Goal: Information Seeking & Learning: Learn about a topic

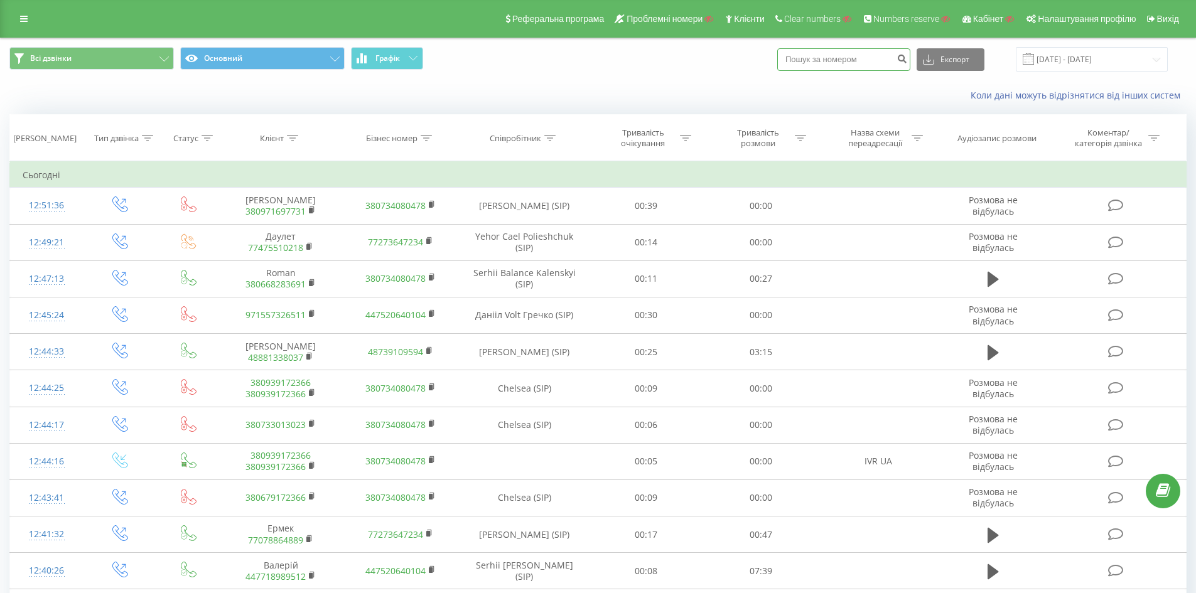
click at [838, 63] on input at bounding box center [843, 59] width 133 height 23
paste input "380980140002"
type input "380980140002"
click at [907, 61] on icon "submit" at bounding box center [901, 57] width 11 height 8
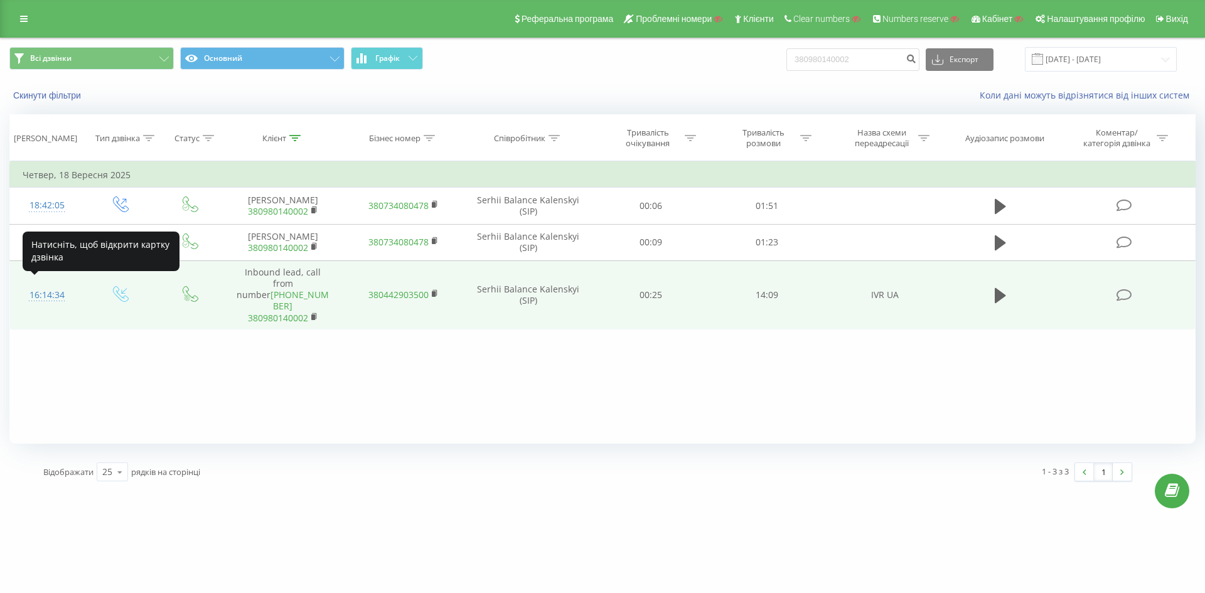
click at [45, 289] on div "16:14:34" at bounding box center [47, 295] width 49 height 24
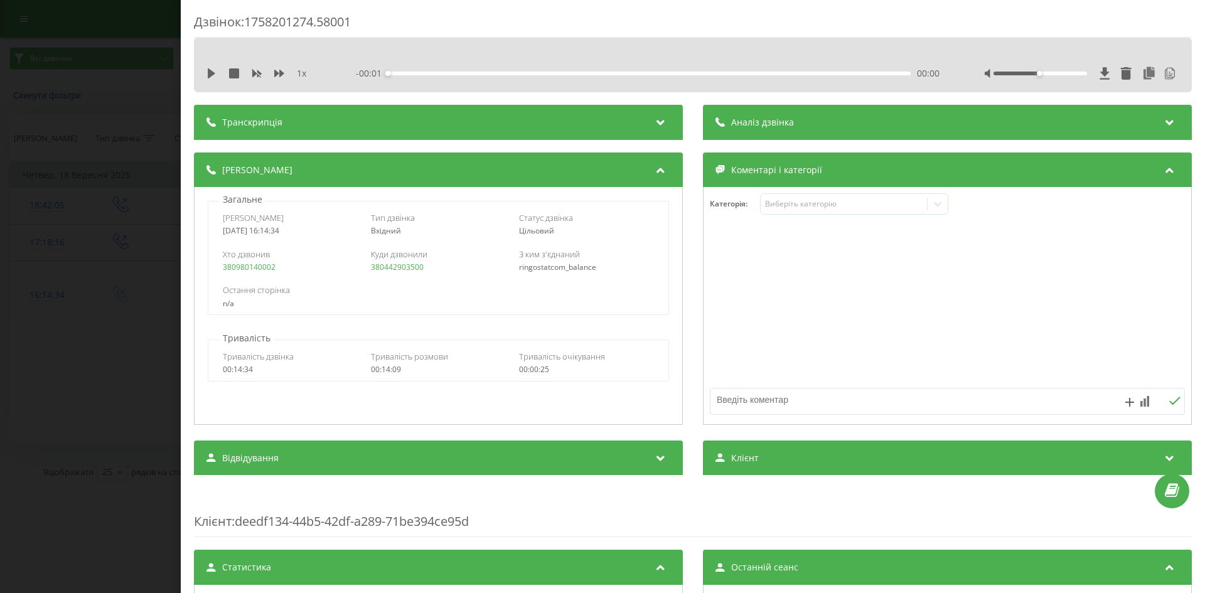
click at [648, 122] on div "Транскрипція" at bounding box center [438, 122] width 489 height 35
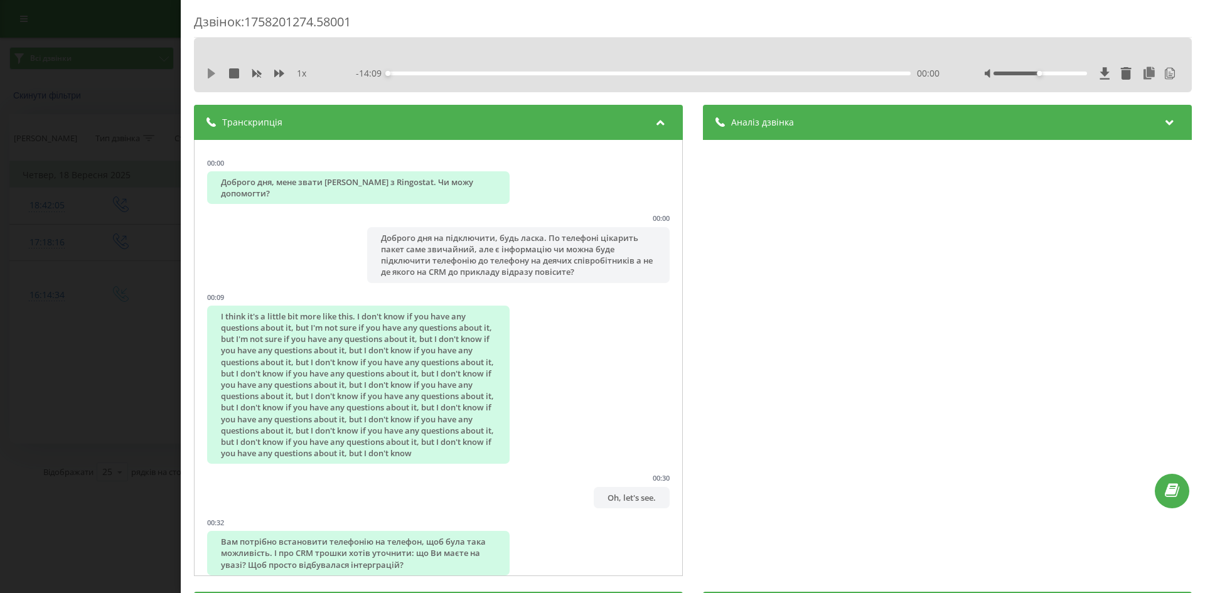
click at [214, 74] on icon at bounding box center [212, 73] width 8 height 10
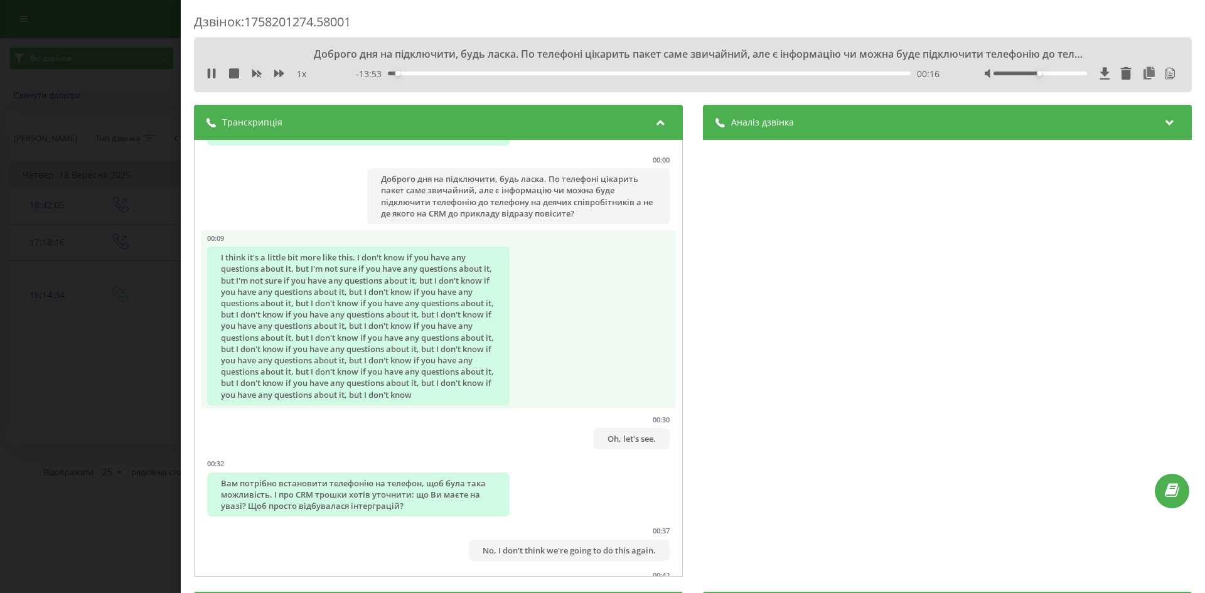
scroll to position [63, 0]
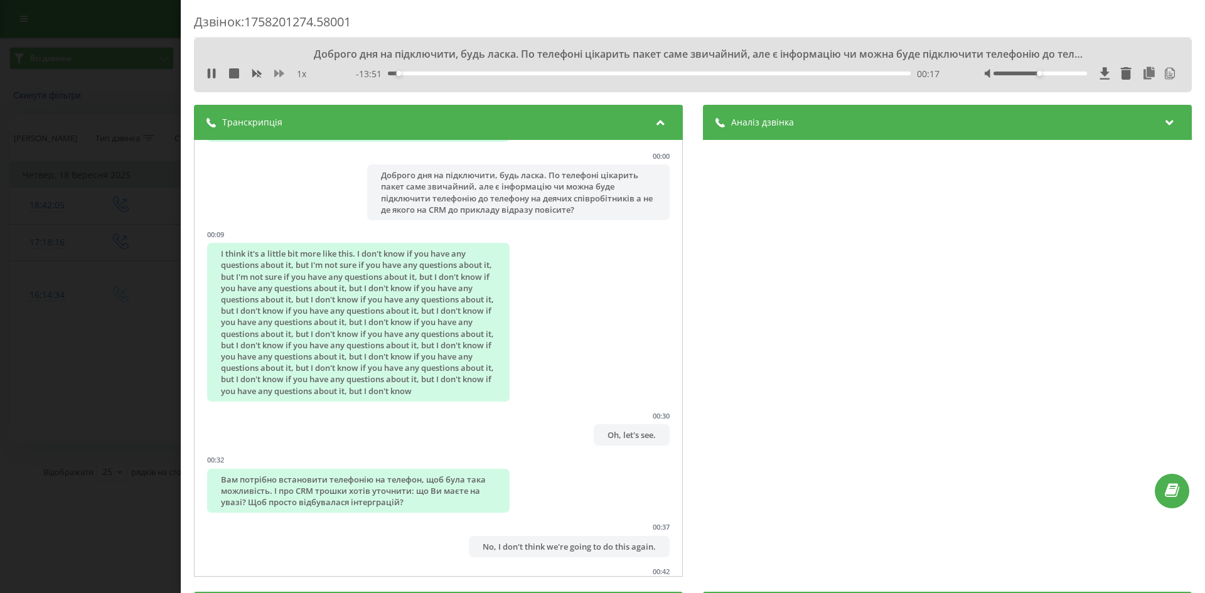
click at [277, 72] on icon at bounding box center [279, 74] width 10 height 8
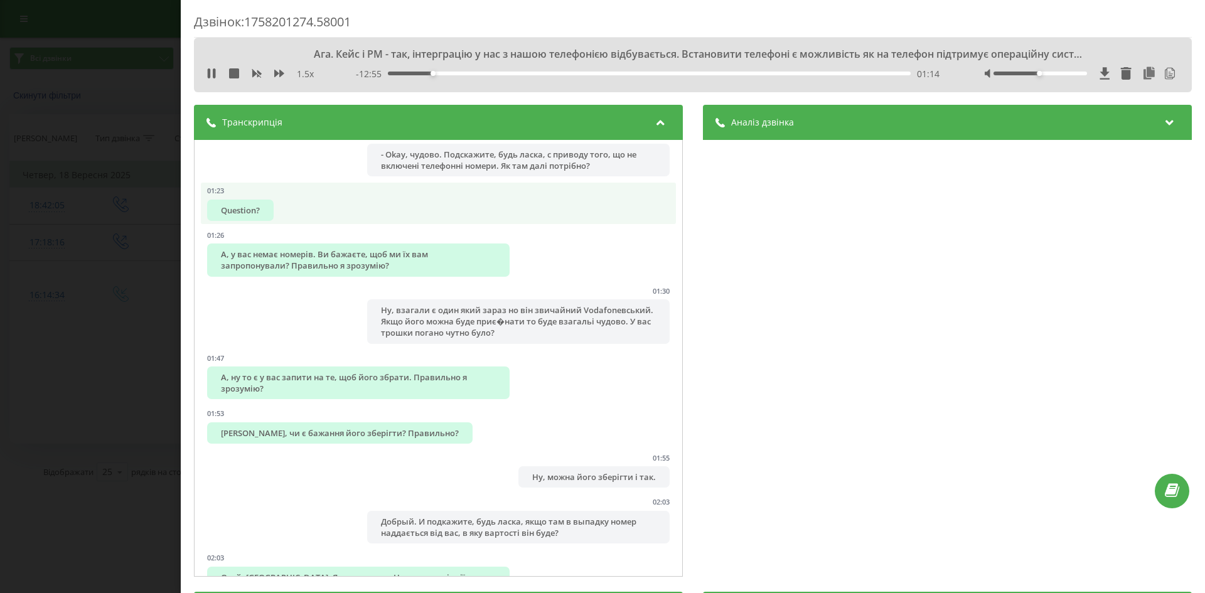
scroll to position [691, 0]
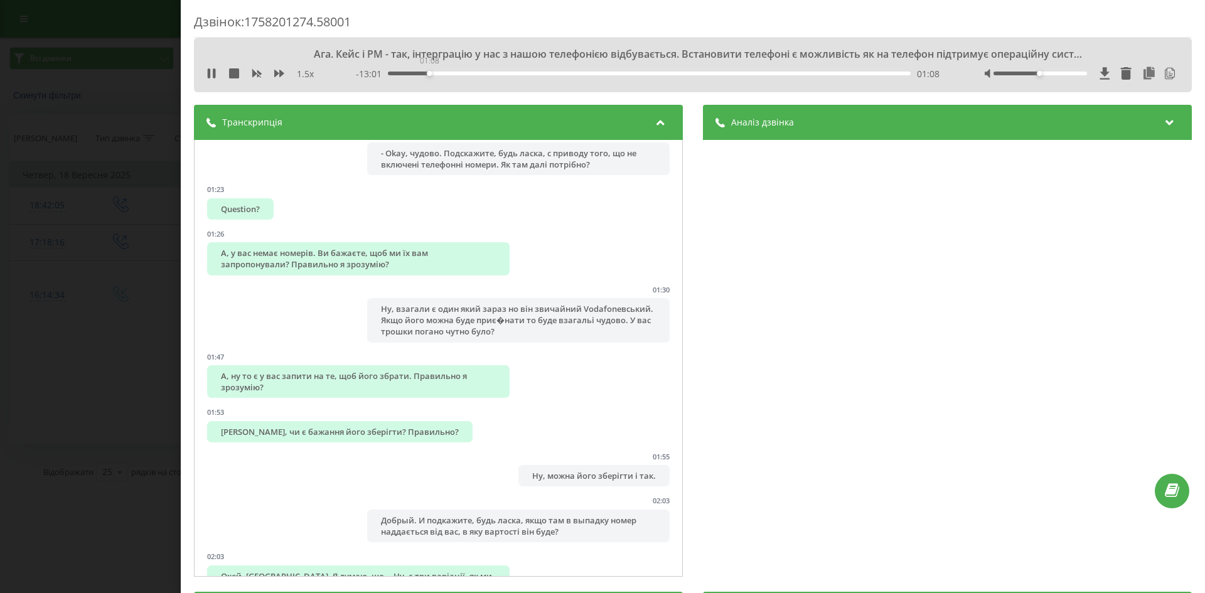
click at [427, 73] on div "01:08" at bounding box center [649, 74] width 523 height 4
click at [435, 73] on div "01:11" at bounding box center [649, 74] width 523 height 4
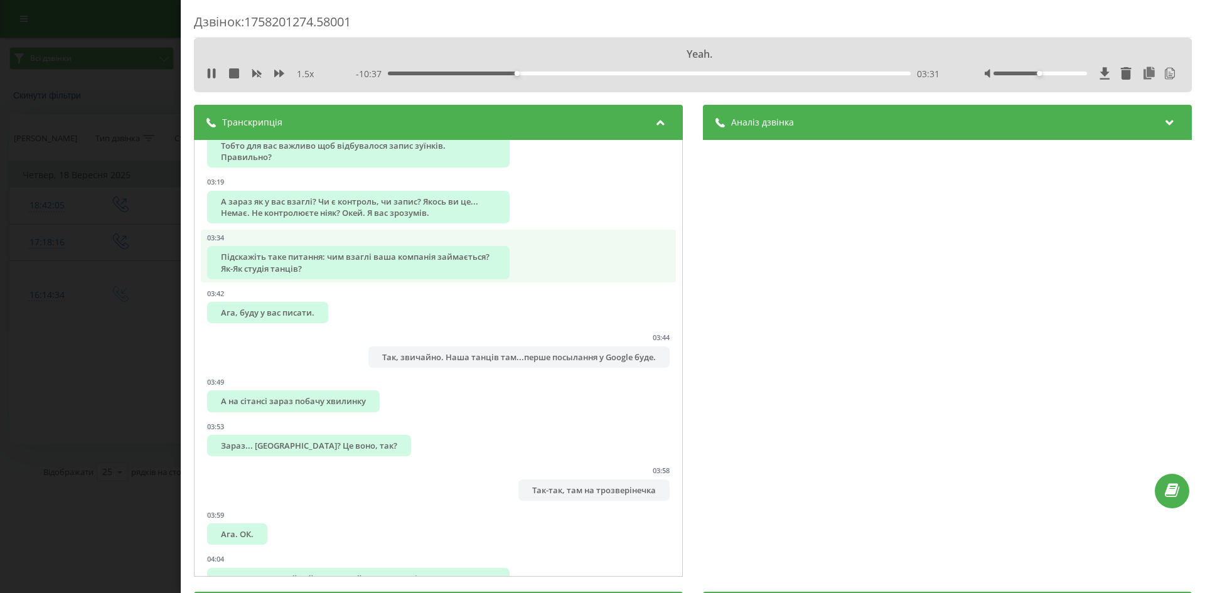
scroll to position [1569, 0]
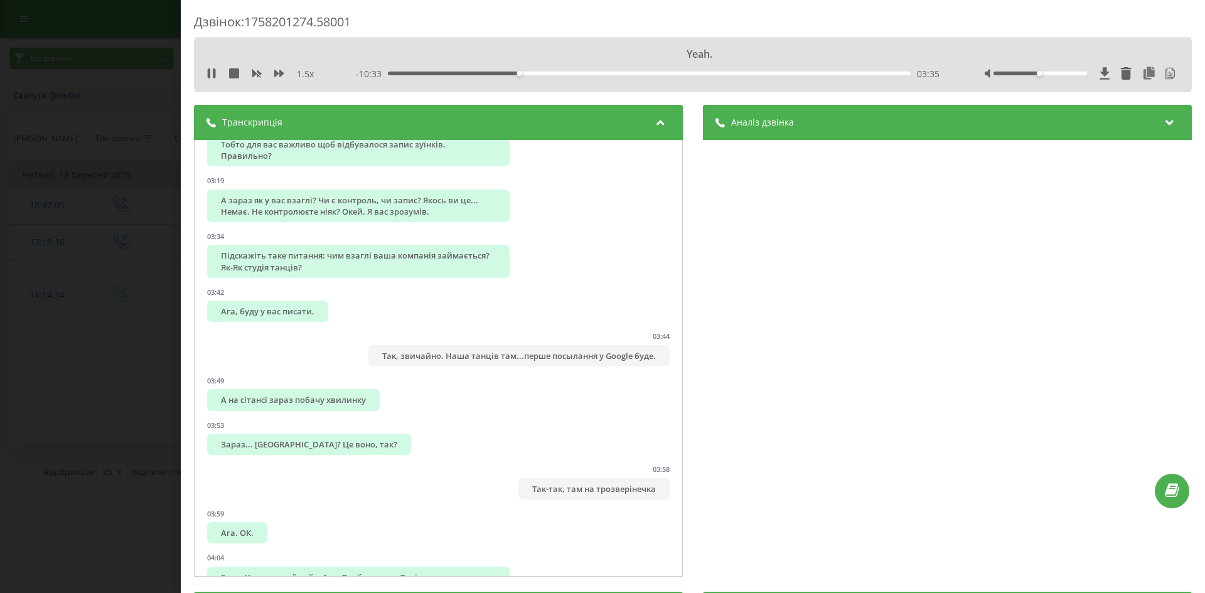
click at [935, 126] on div "Аналіз дзвінка" at bounding box center [947, 122] width 489 height 35
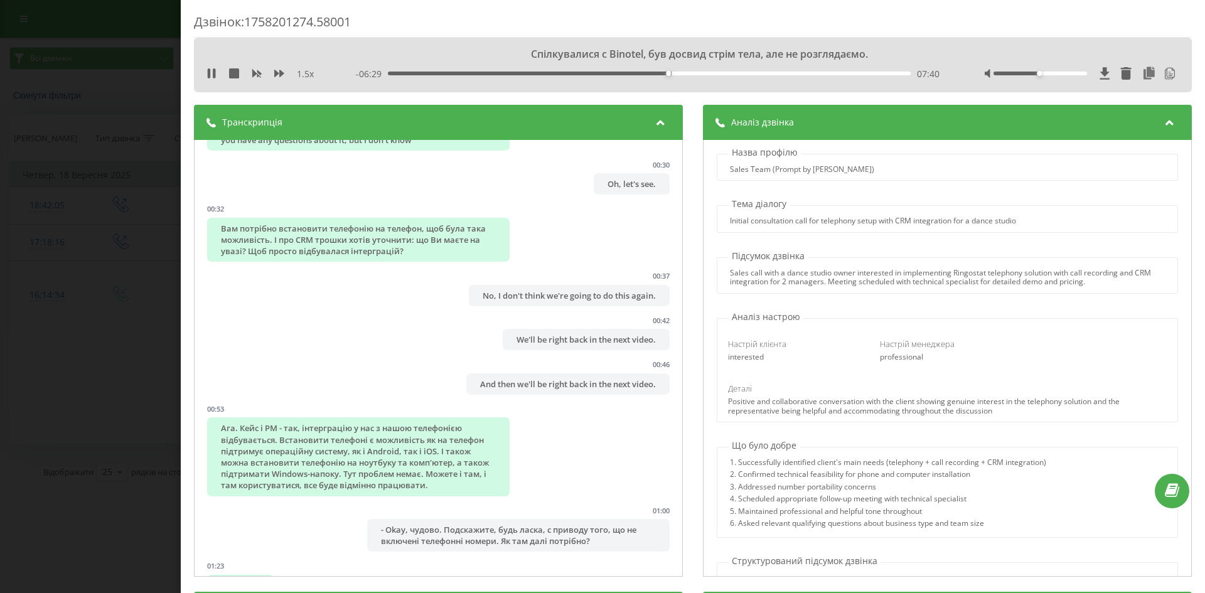
scroll to position [0, 0]
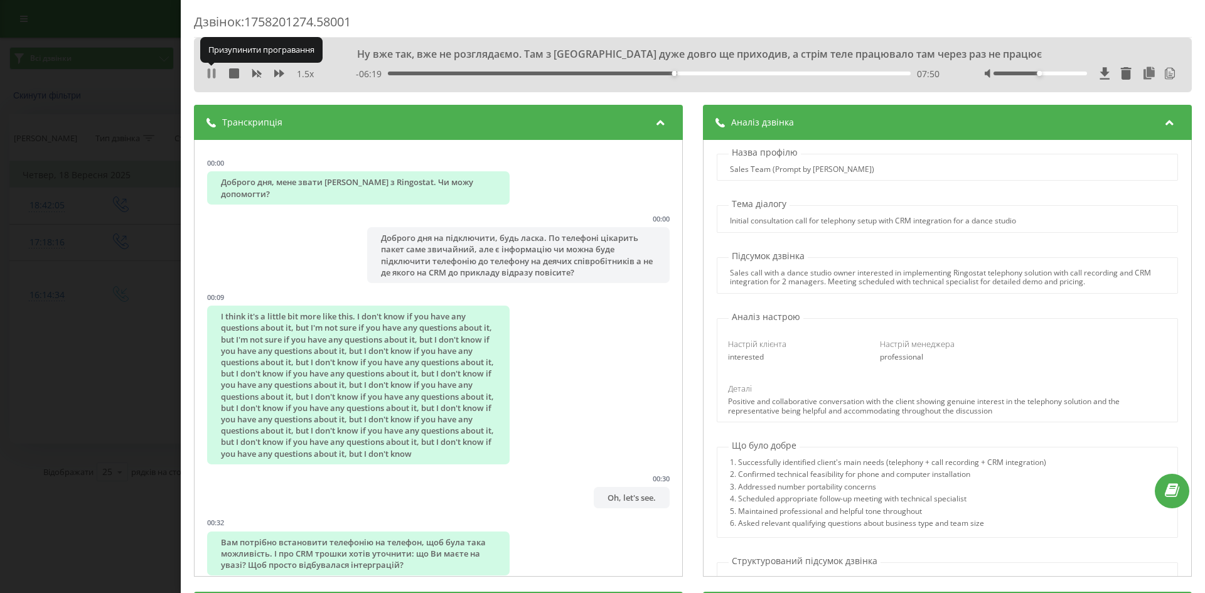
click at [210, 74] on icon at bounding box center [209, 73] width 3 height 10
click at [99, 103] on div "Дзвінок : 1758201274.58001 Ну вже так, вже не розглядаємо. Там з Binotela дуже …" at bounding box center [602, 296] width 1205 height 593
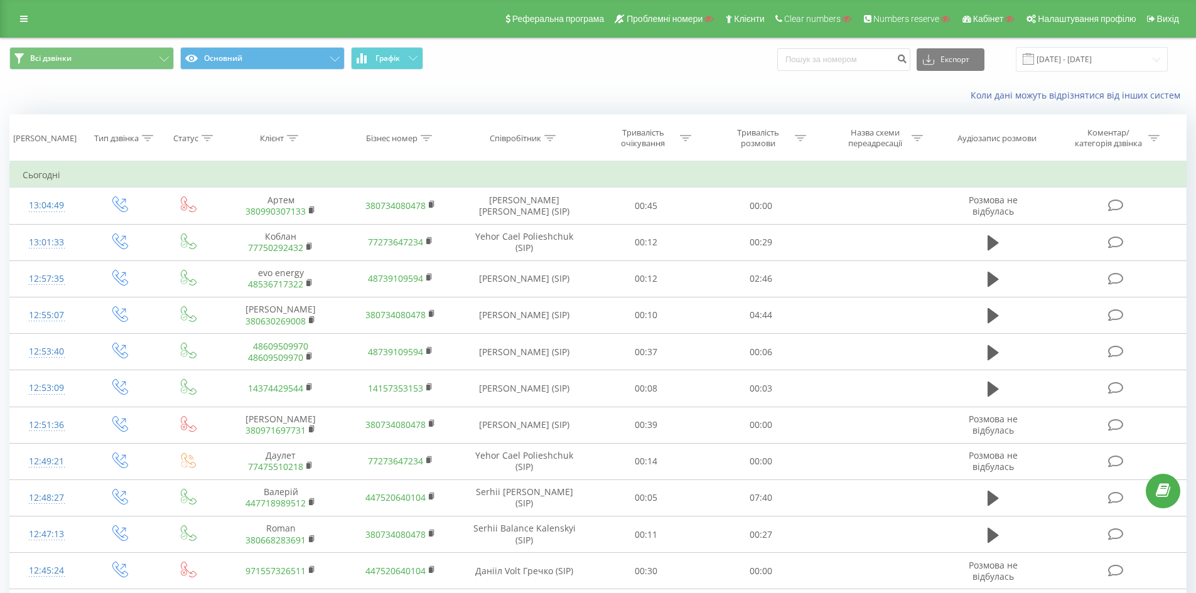
click at [470, 82] on div "Коли дані можуть відрізнятися вiд інших систем" at bounding box center [598, 95] width 1195 height 30
click at [109, 63] on button "Всі дзвінки" at bounding box center [91, 58] width 164 height 23
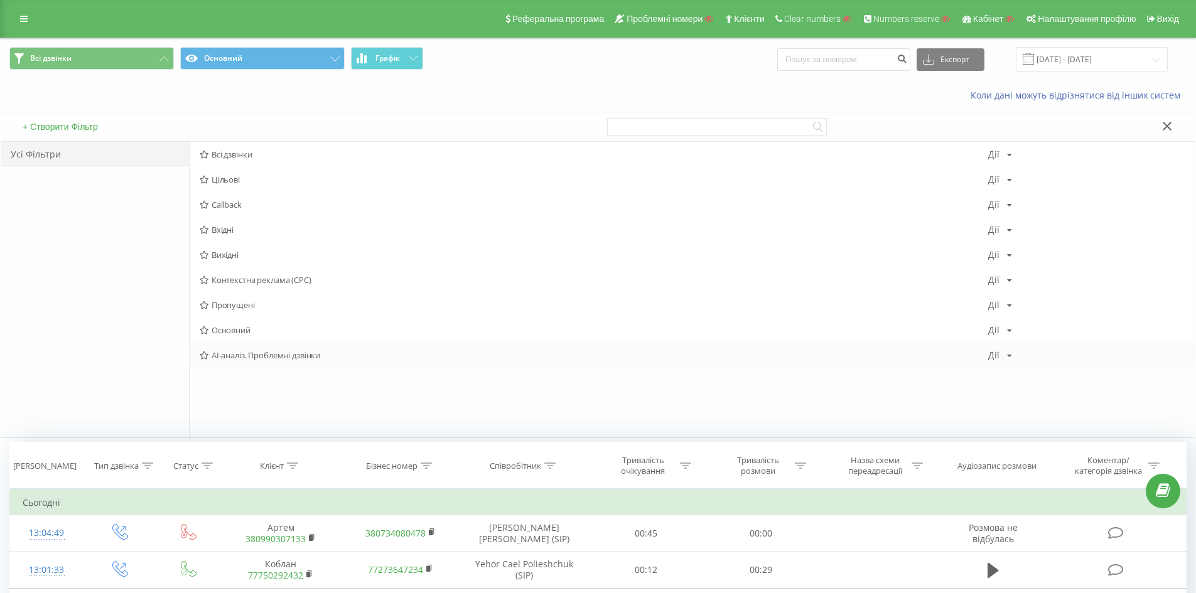
click at [208, 355] on icon at bounding box center [204, 356] width 9 height 8
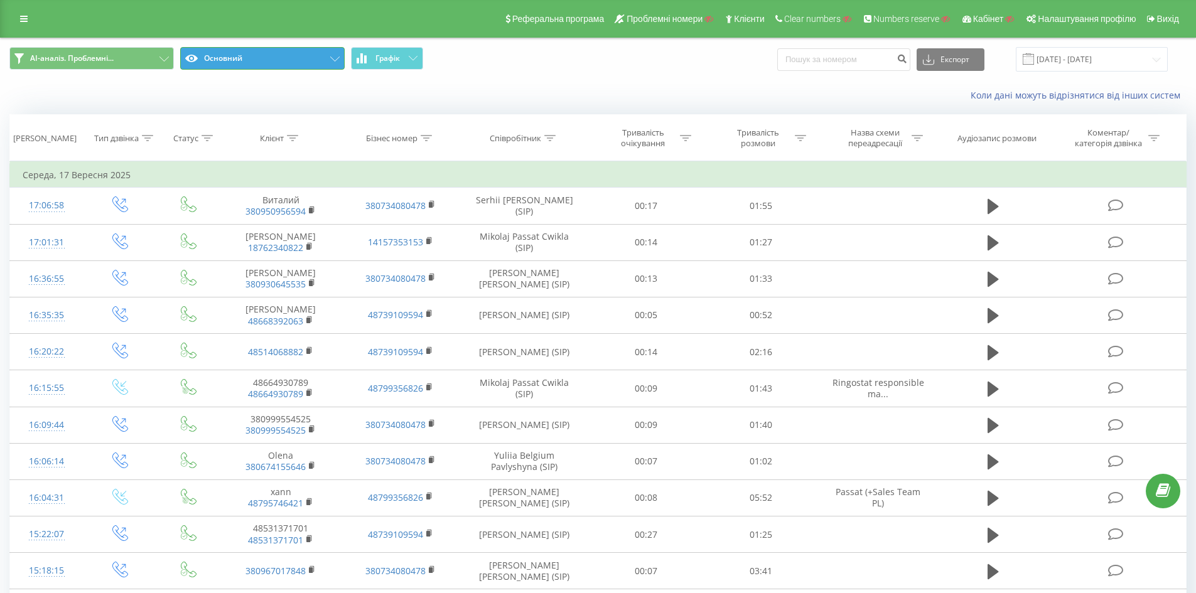
click at [296, 68] on button "Основний" at bounding box center [262, 58] width 164 height 23
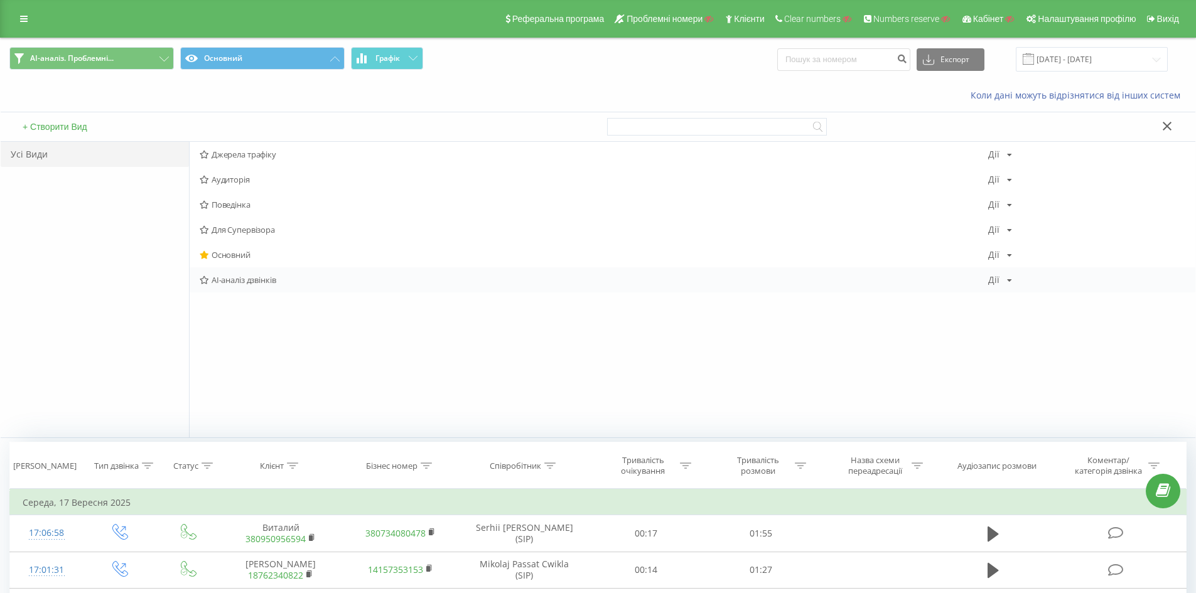
click at [203, 281] on icon at bounding box center [204, 280] width 9 height 8
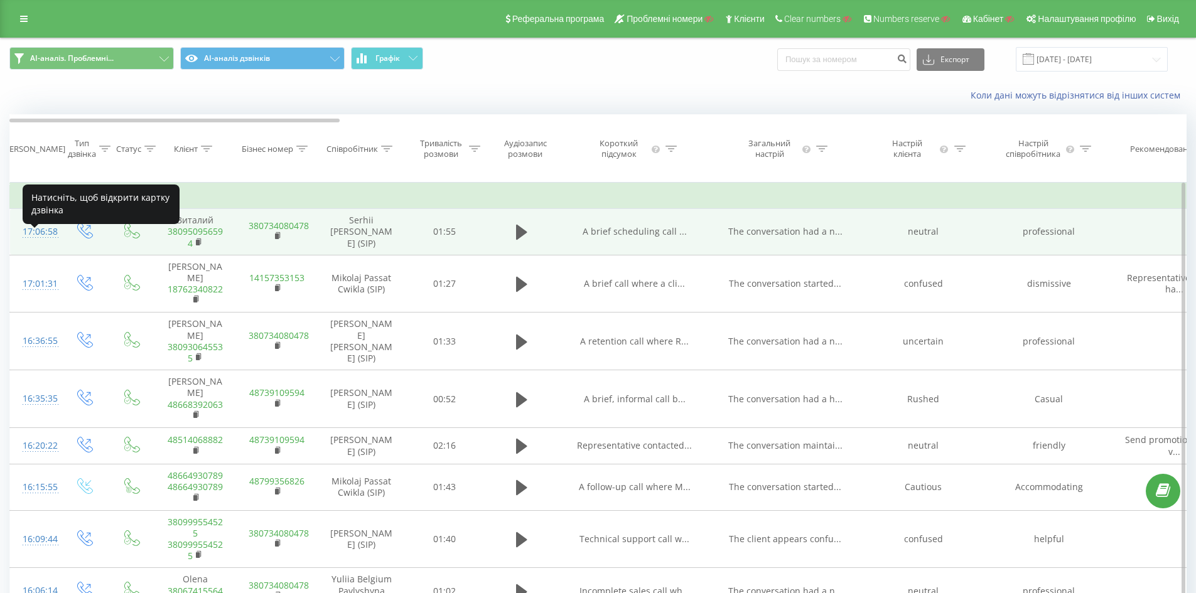
click at [36, 243] on div "17:06:58" at bounding box center [35, 232] width 25 height 24
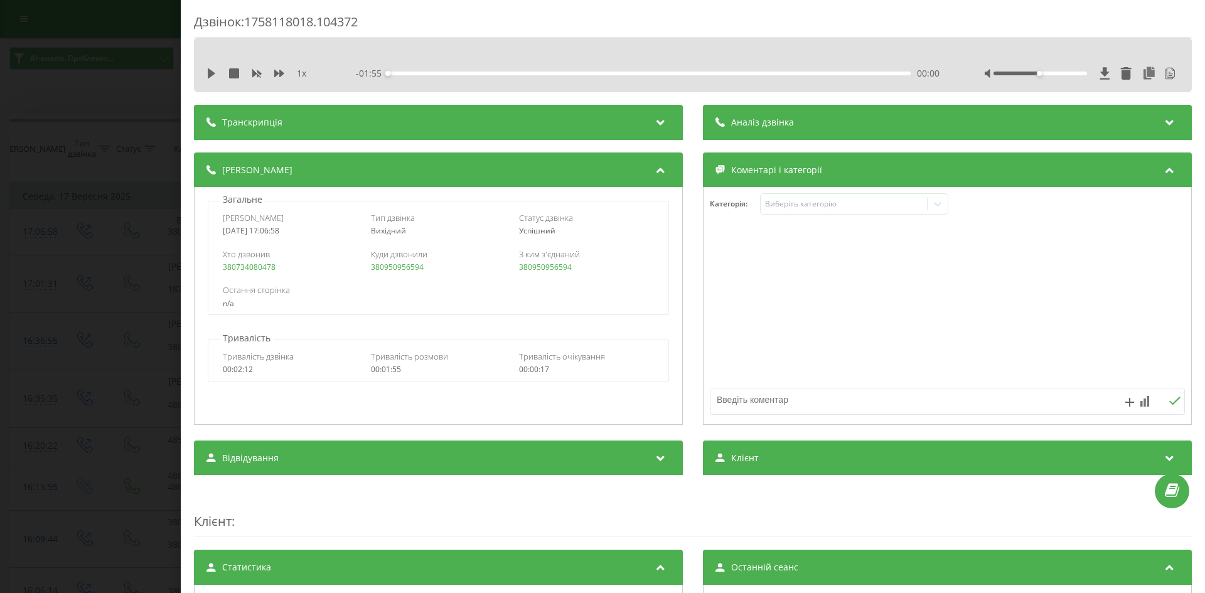
click at [409, 124] on div "Транскрипція" at bounding box center [438, 122] width 489 height 35
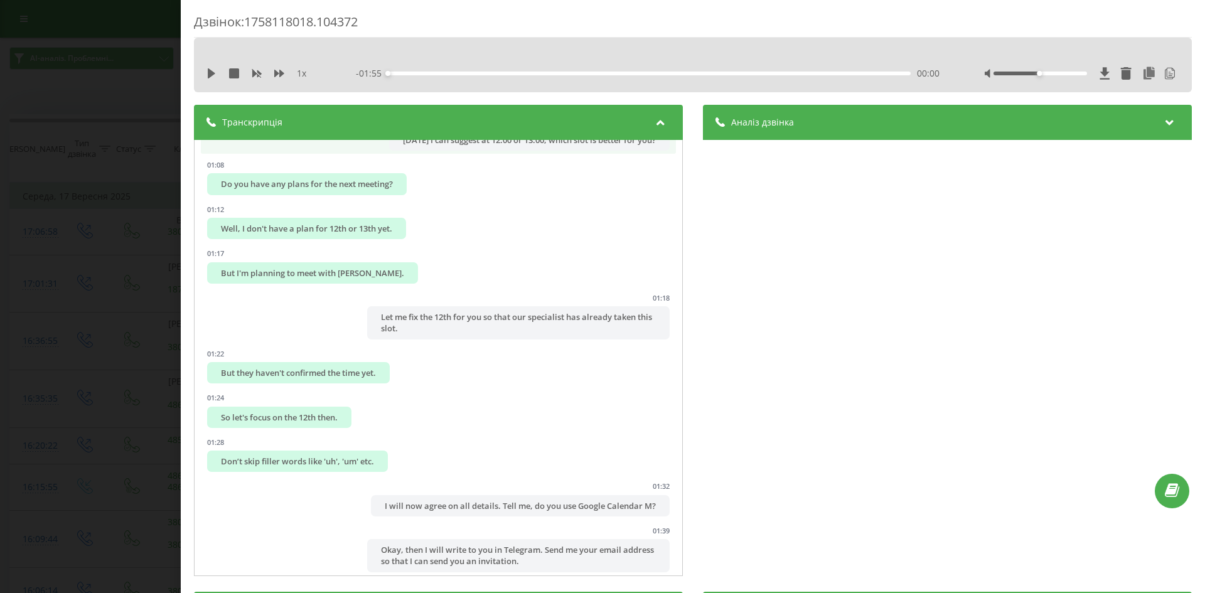
scroll to position [565, 0]
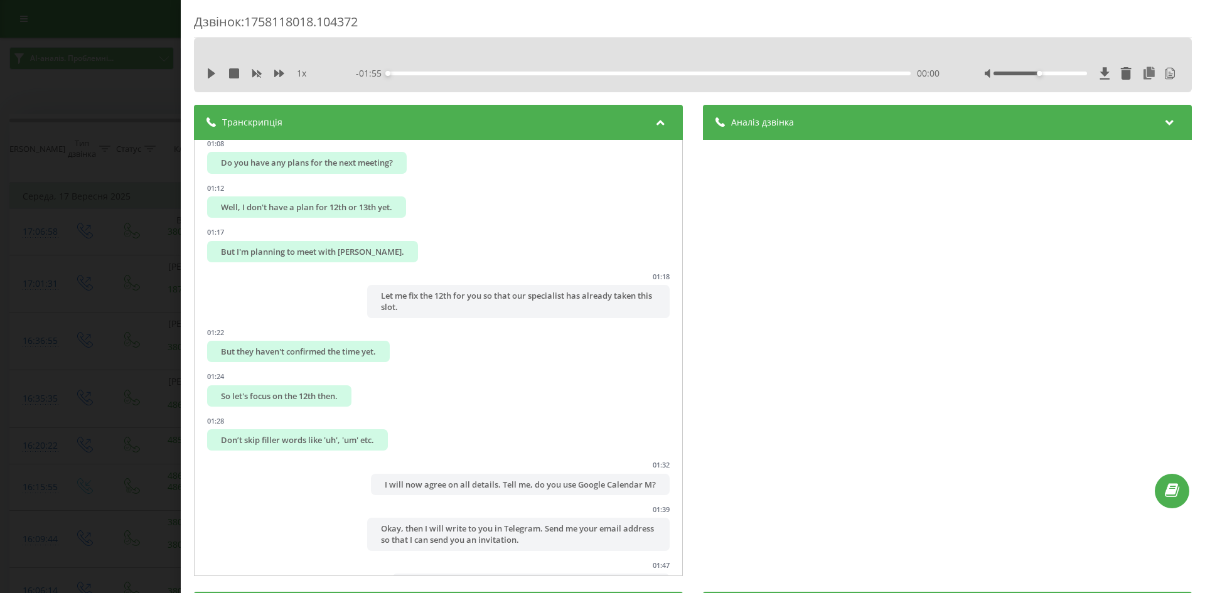
click at [786, 131] on div "Аналіз дзвінка" at bounding box center [947, 122] width 489 height 35
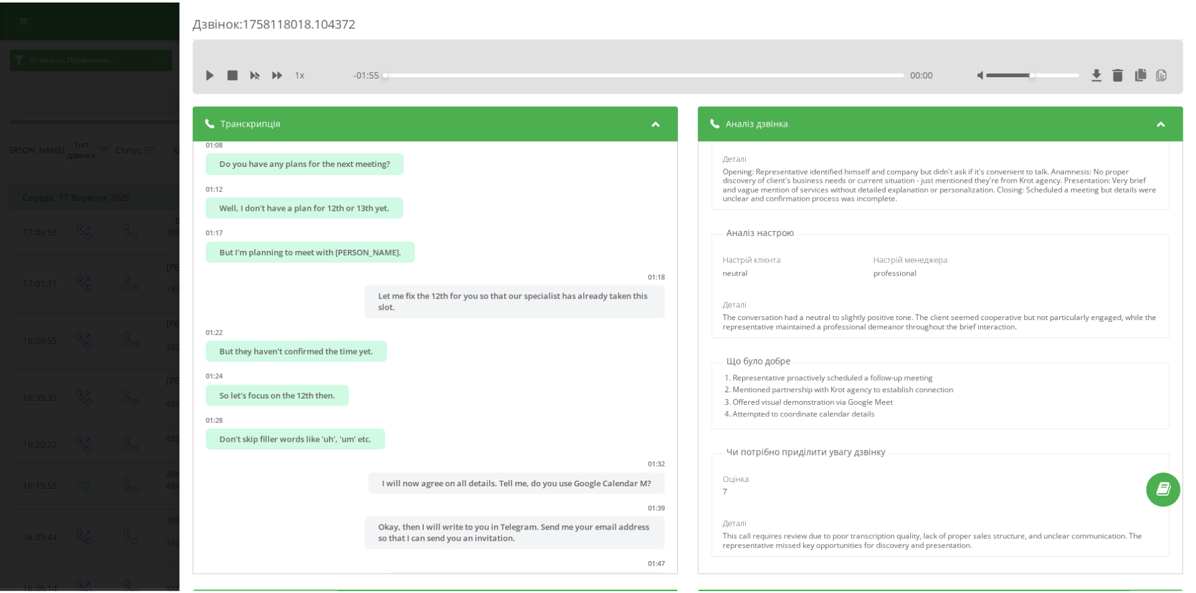
scroll to position [257, 0]
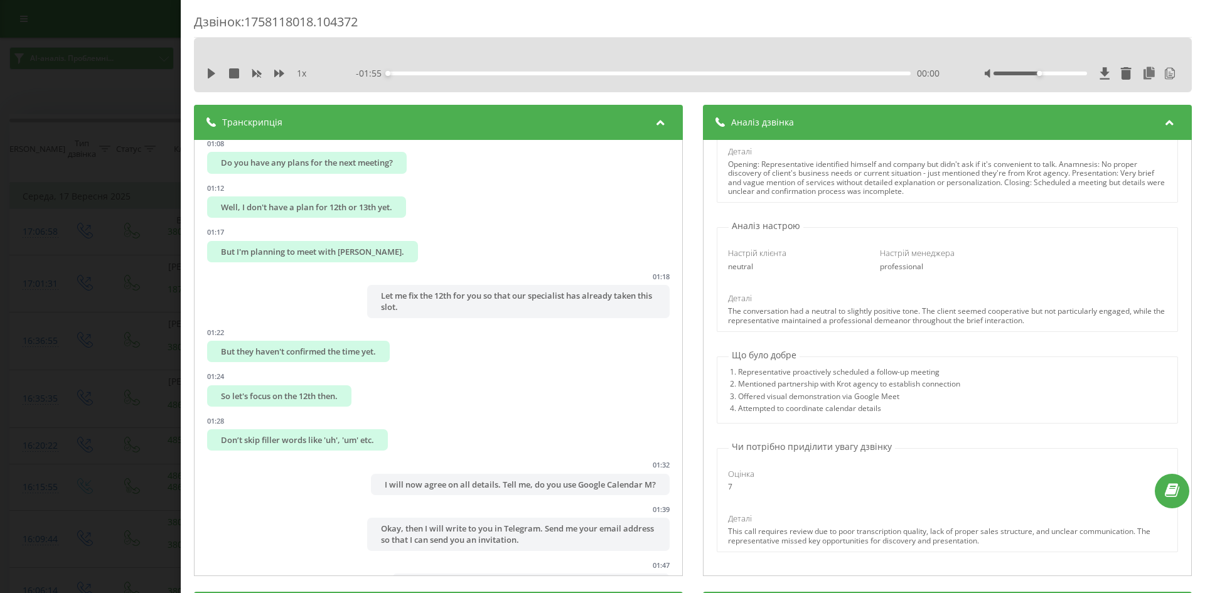
click at [58, 244] on div "Дзвінок : 1758118018.104372 1 x - 01:55 00:00 00:00 Транскрипція 00:00 Hello? Y…" at bounding box center [602, 296] width 1205 height 593
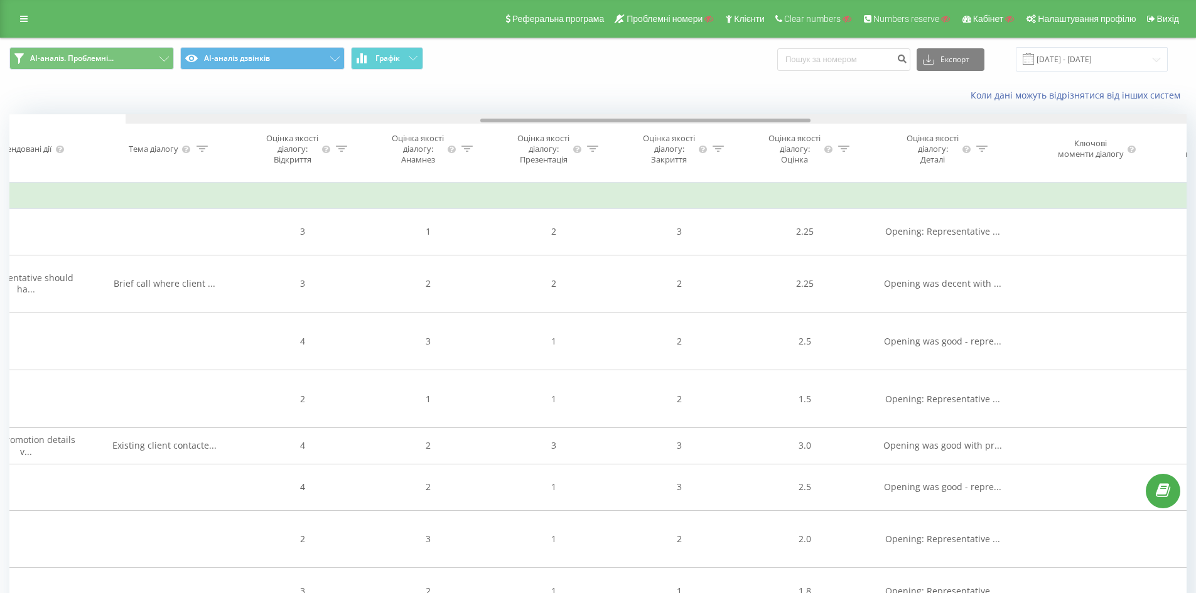
scroll to position [0, 1296]
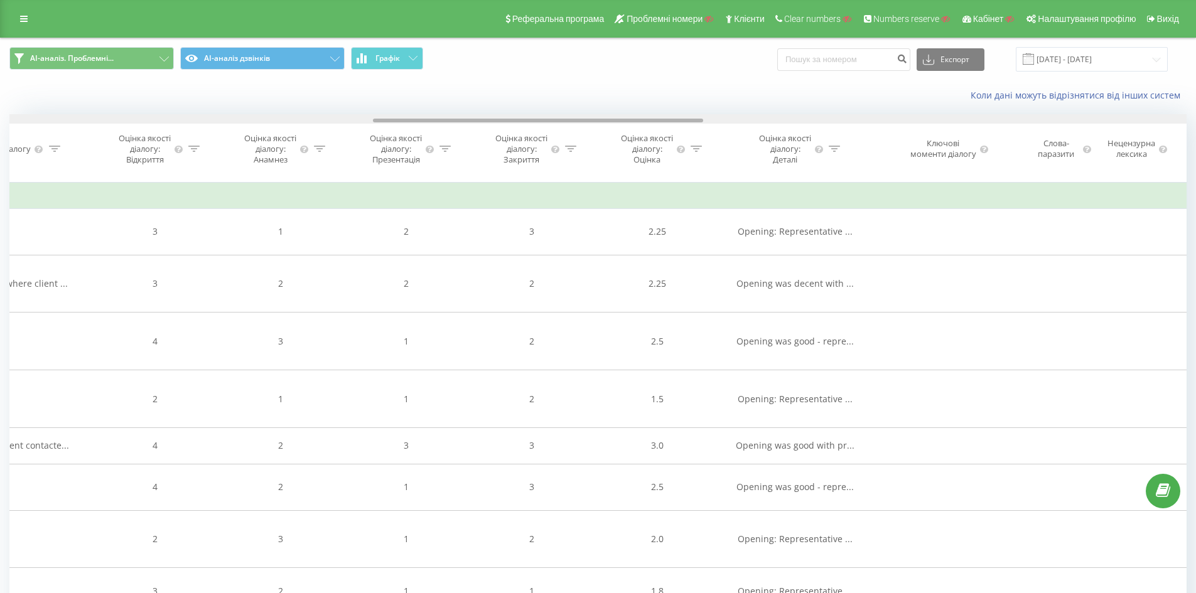
drag, startPoint x: 296, startPoint y: 121, endPoint x: 660, endPoint y: 132, distance: 364.2
click at [660, 132] on div "Дата дзвінка Тип дзвінка Статус Клієнт Бізнес номер Співробітник Тривалість роз…" at bounding box center [597, 148] width 1177 height 68
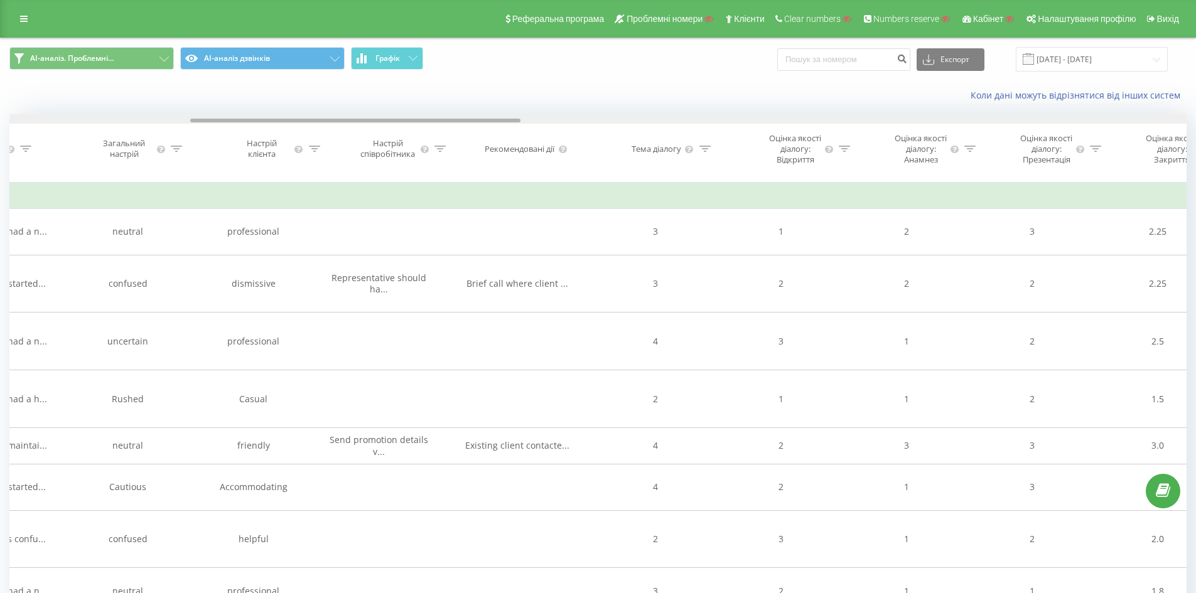
scroll to position [0, 456]
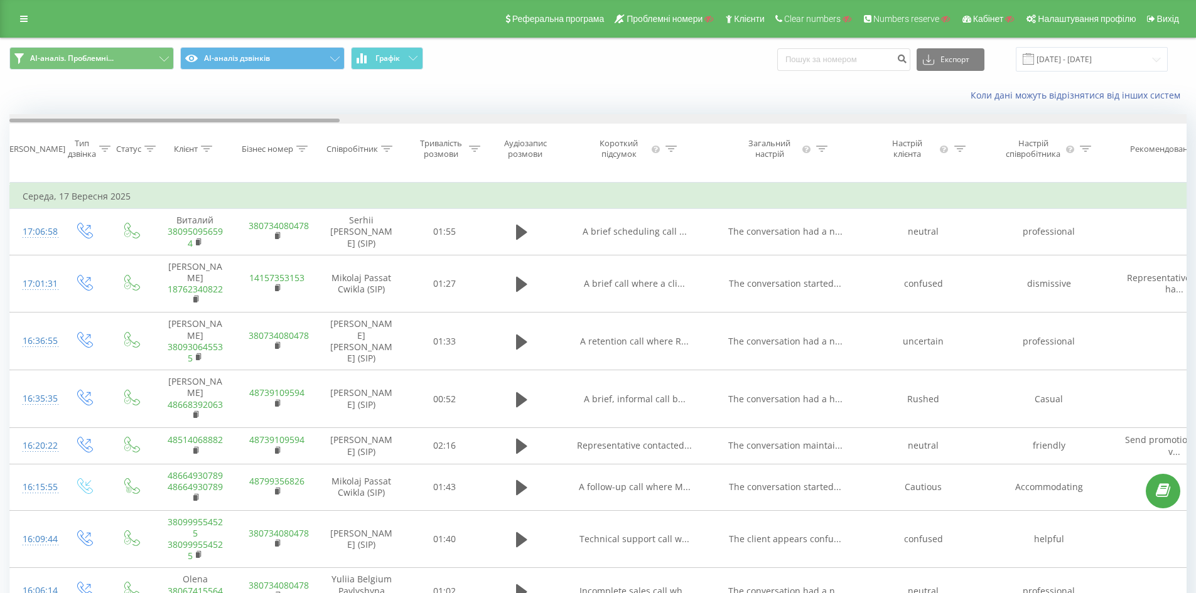
drag, startPoint x: 599, startPoint y: 122, endPoint x: 220, endPoint y: 103, distance: 379.6
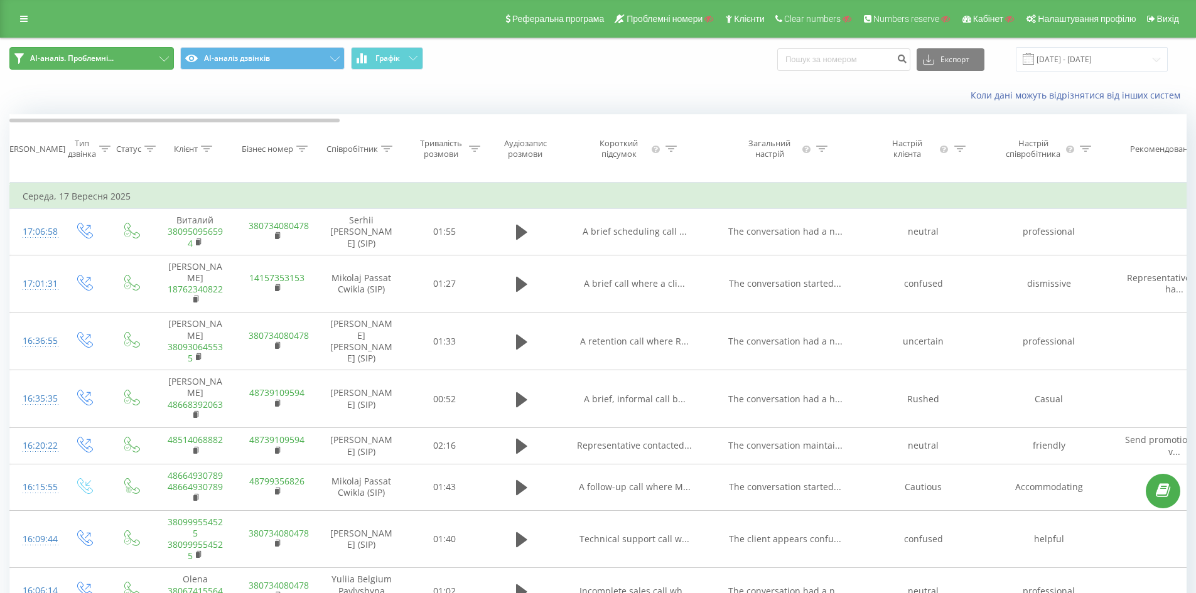
click at [149, 58] on button "AI-аналіз. Проблемні..." at bounding box center [91, 58] width 164 height 23
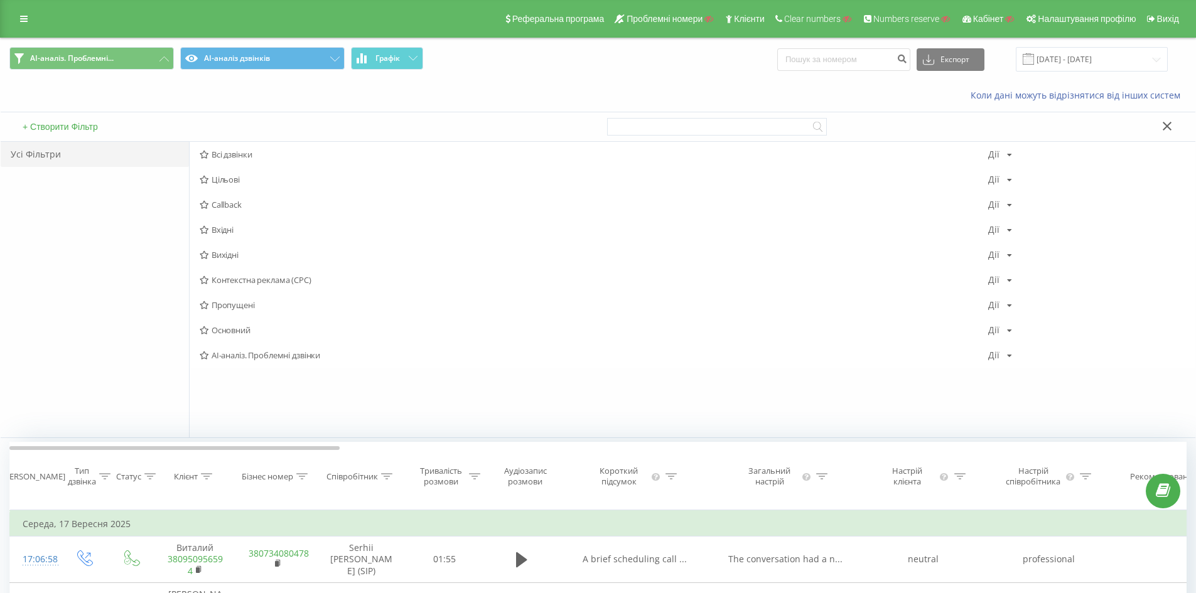
click at [50, 122] on button "+ Створити Фільтр" at bounding box center [60, 126] width 83 height 11
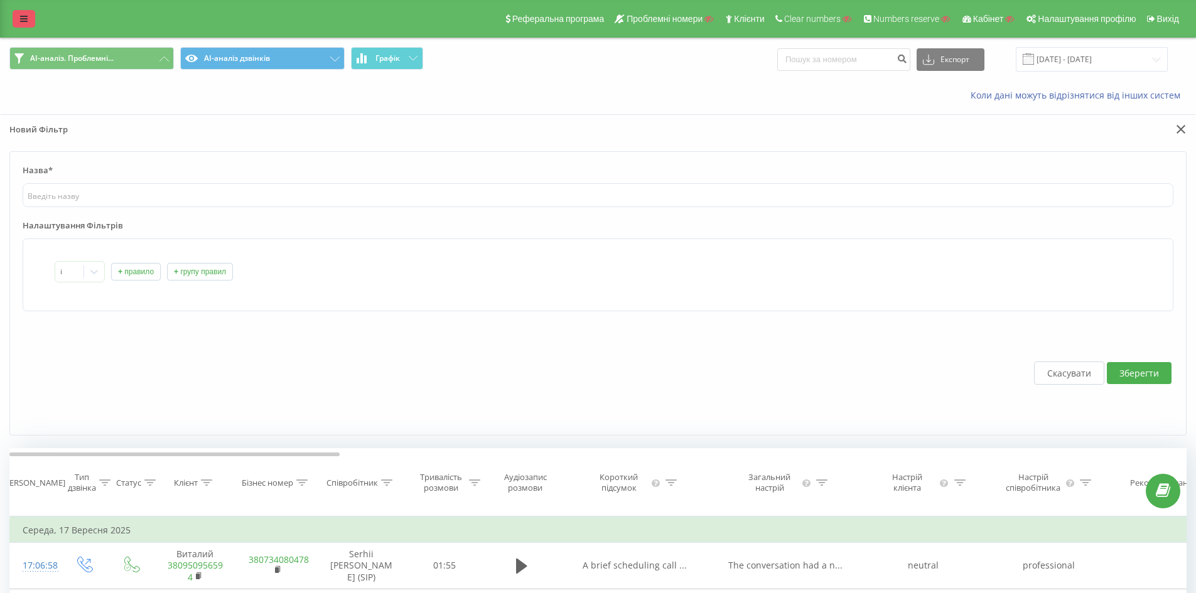
click at [24, 16] on icon at bounding box center [24, 18] width 8 height 9
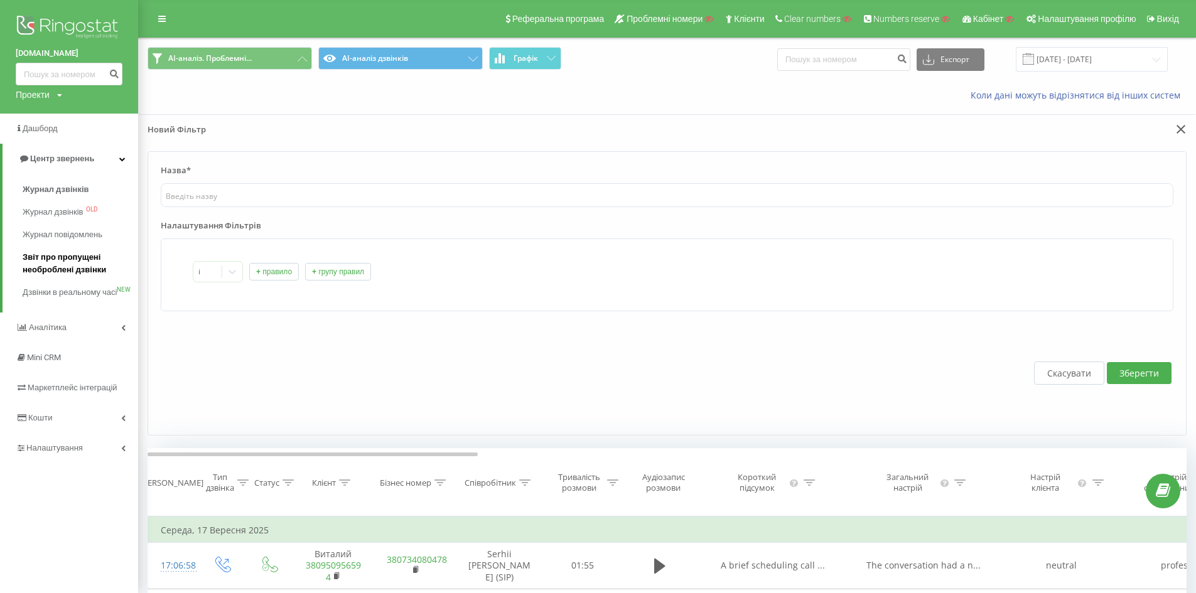
click at [67, 261] on span "Звіт про пропущені необроблені дзвінки" at bounding box center [77, 263] width 109 height 25
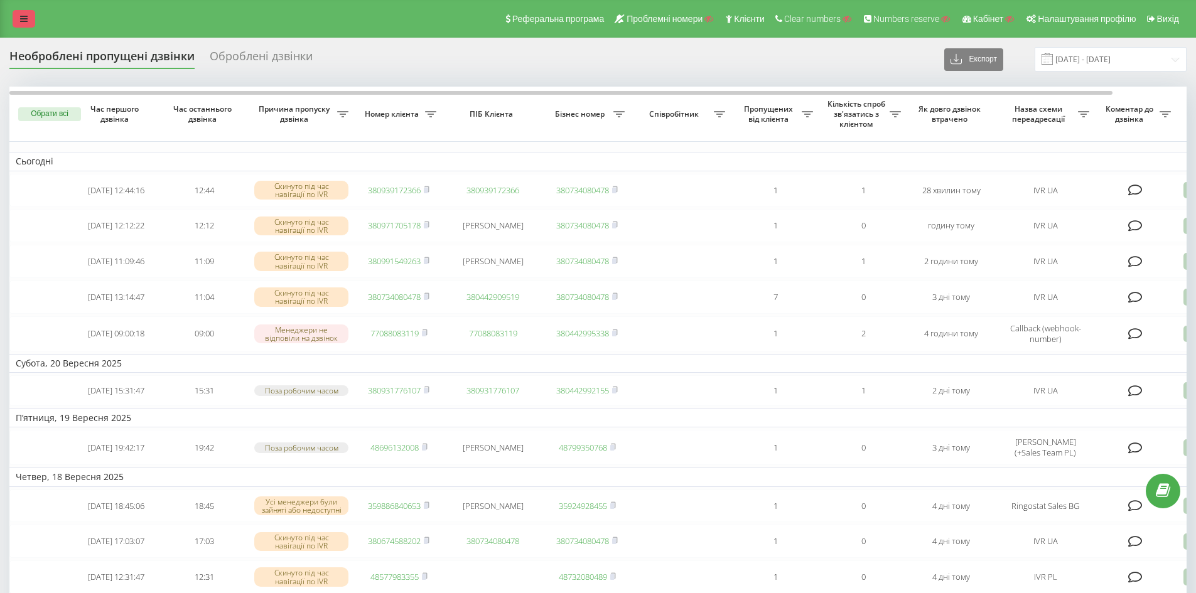
click at [30, 16] on link at bounding box center [24, 19] width 23 height 18
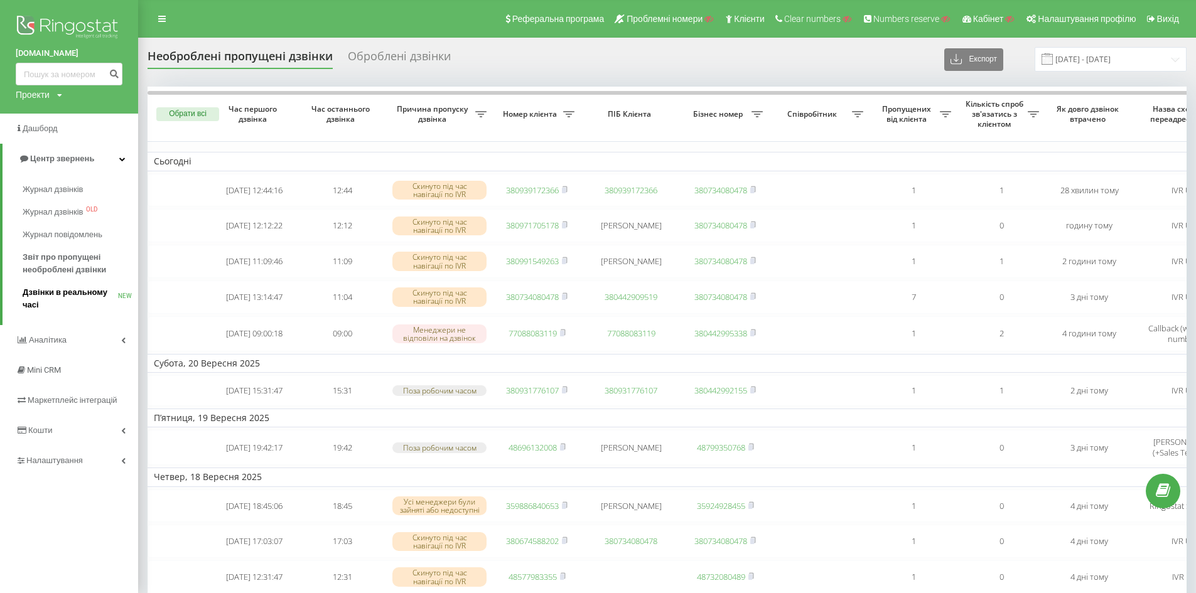
click at [88, 294] on span "Дзвінки в реальному часі" at bounding box center [70, 298] width 95 height 25
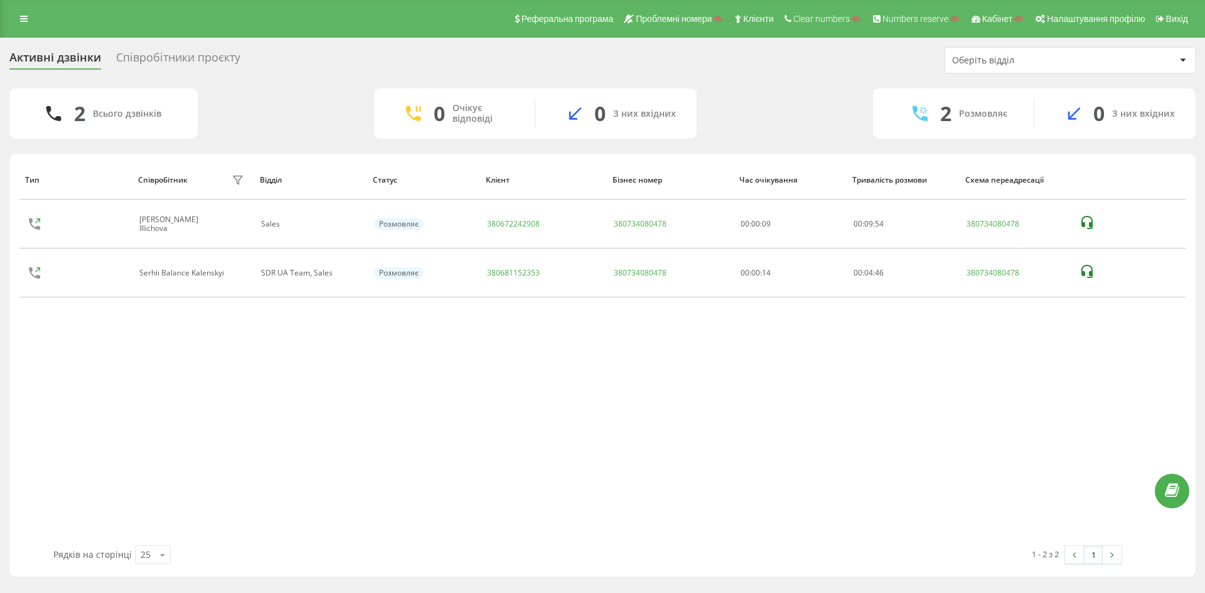
click at [148, 60] on div "Співробітники проєкту" at bounding box center [178, 60] width 124 height 19
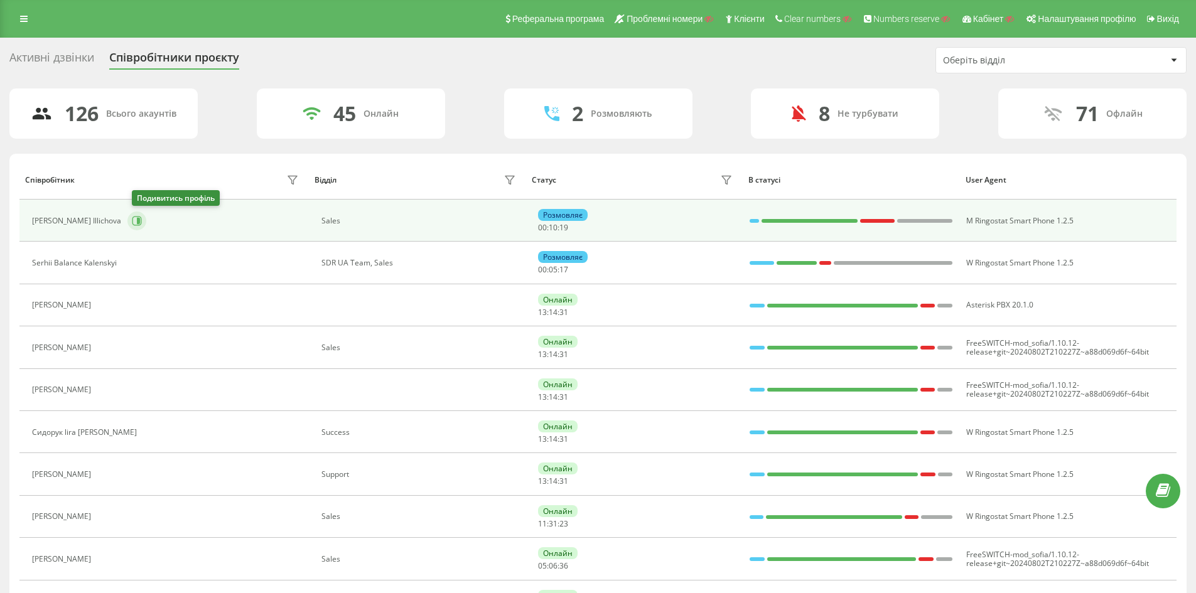
click at [141, 220] on icon at bounding box center [137, 221] width 10 height 10
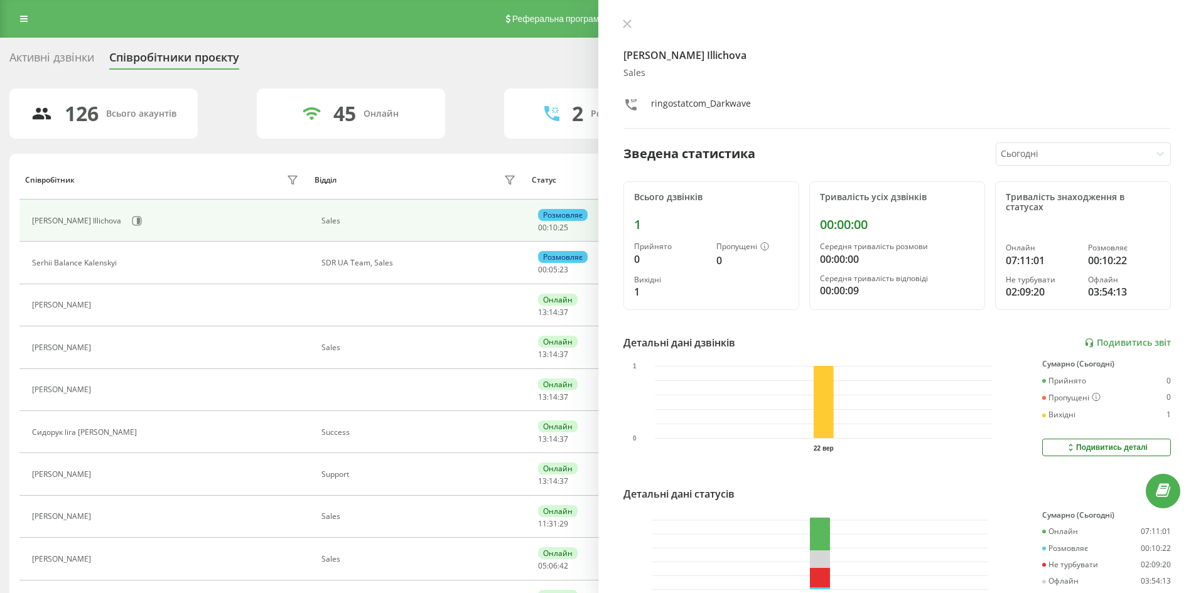
click at [1040, 155] on div at bounding box center [1073, 154] width 144 height 14
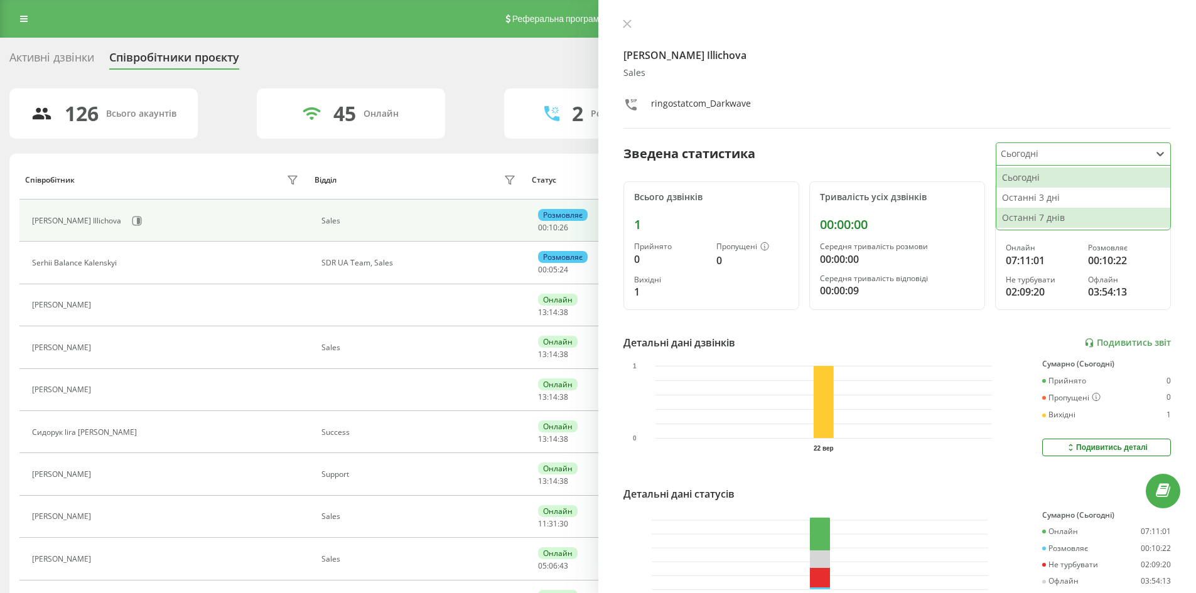
click at [1047, 220] on div "Останні 7 днів" at bounding box center [1083, 218] width 174 height 20
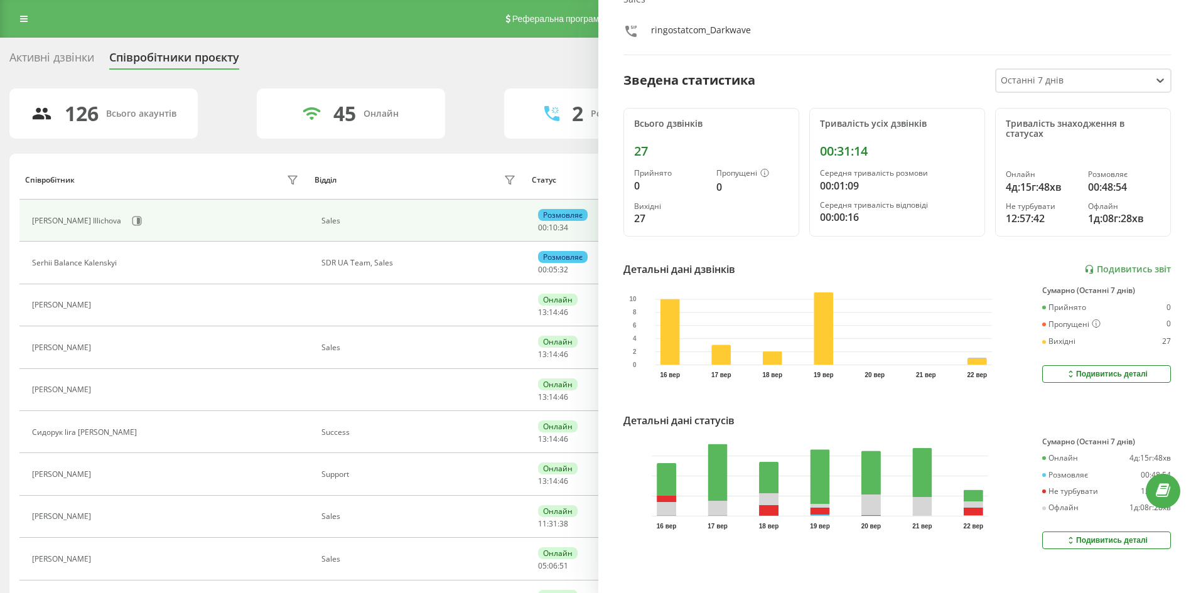
scroll to position [88, 0]
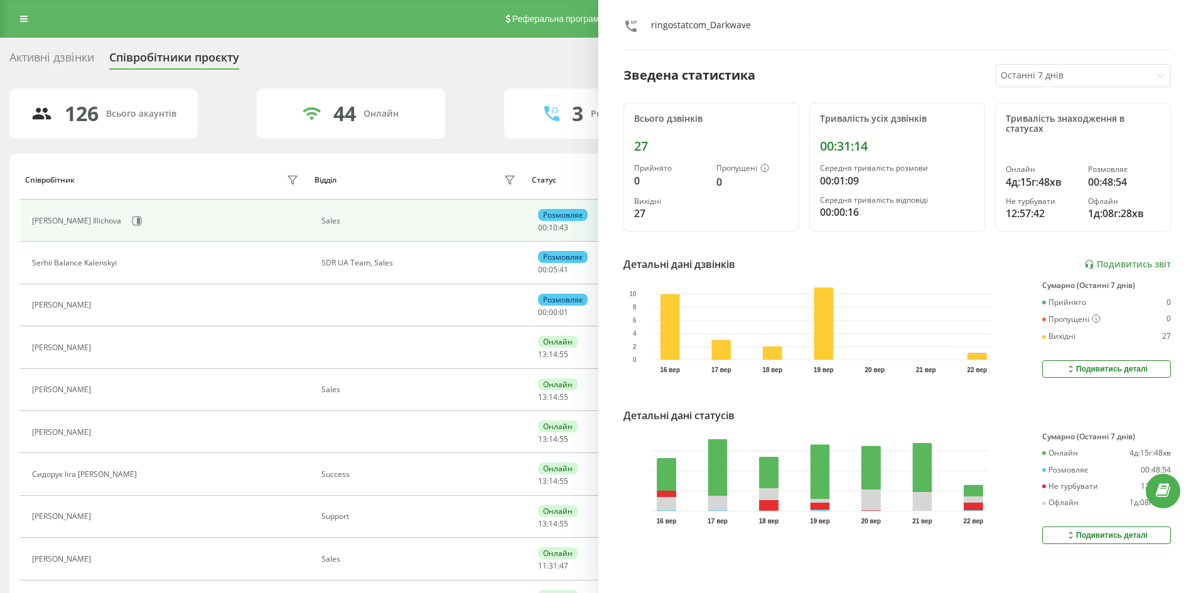
click at [507, 62] on div "Активні дзвінки Співробітники проєкту Оберіть відділ" at bounding box center [597, 60] width 1177 height 26
click at [28, 13] on link at bounding box center [24, 19] width 23 height 18
